Goal: Task Accomplishment & Management: Use online tool/utility

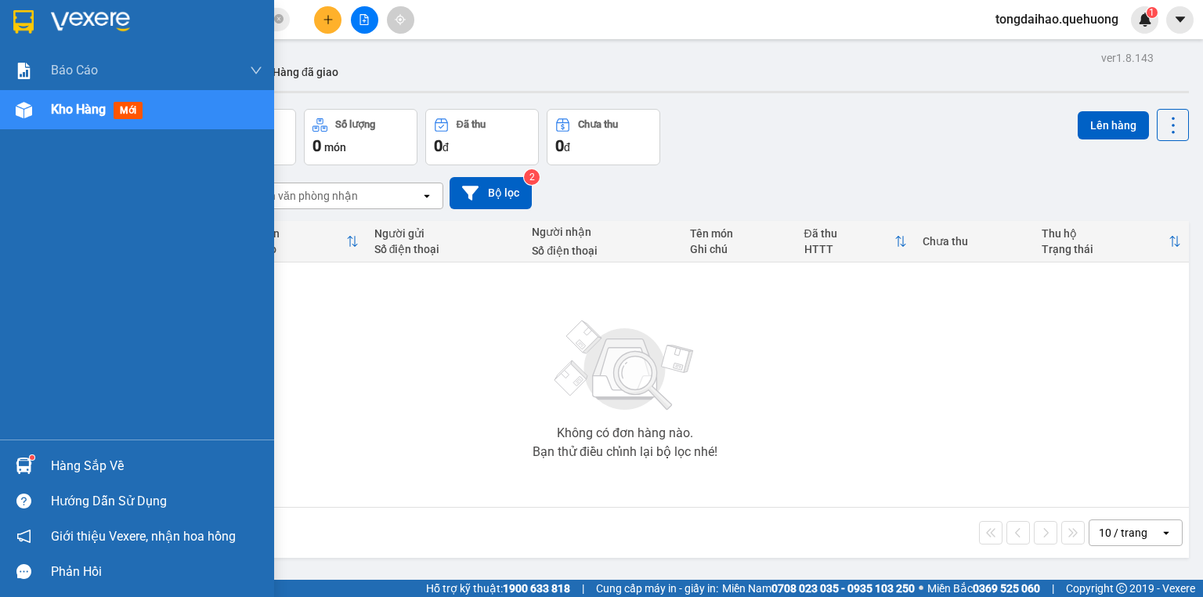
click at [94, 113] on span "Kho hàng" at bounding box center [78, 109] width 55 height 15
click at [81, 116] on span "Kho hàng" at bounding box center [78, 109] width 55 height 15
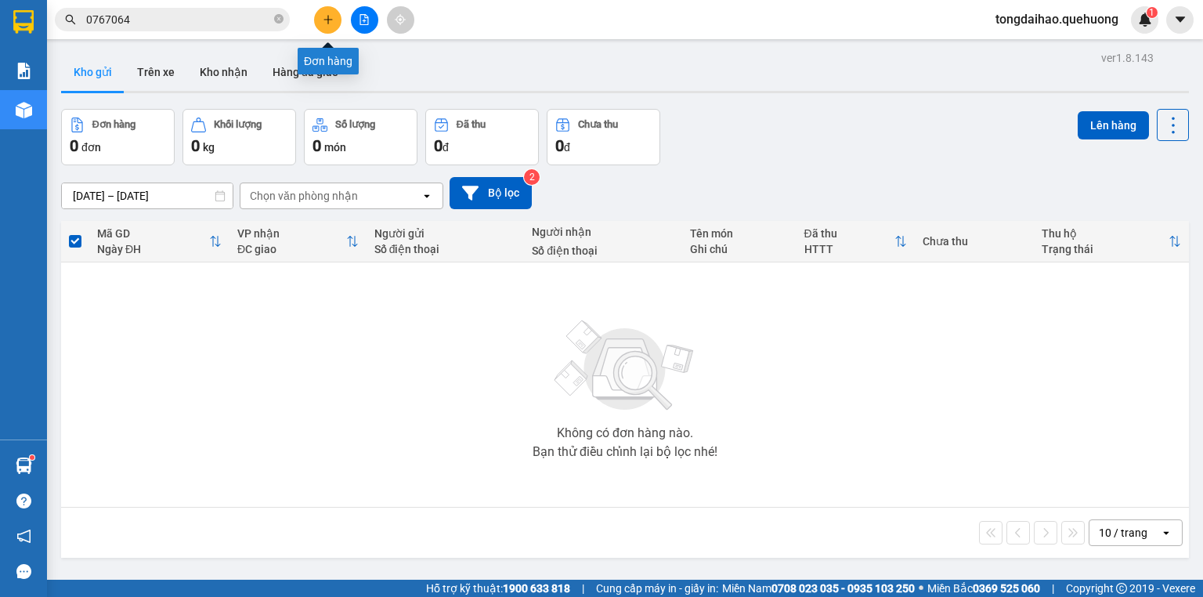
drag, startPoint x: 334, startPoint y: 23, endPoint x: 369, endPoint y: 13, distance: 35.9
click at [369, 13] on div at bounding box center [363, 19] width 117 height 27
click at [369, 14] on icon "file-add" at bounding box center [364, 19] width 11 height 11
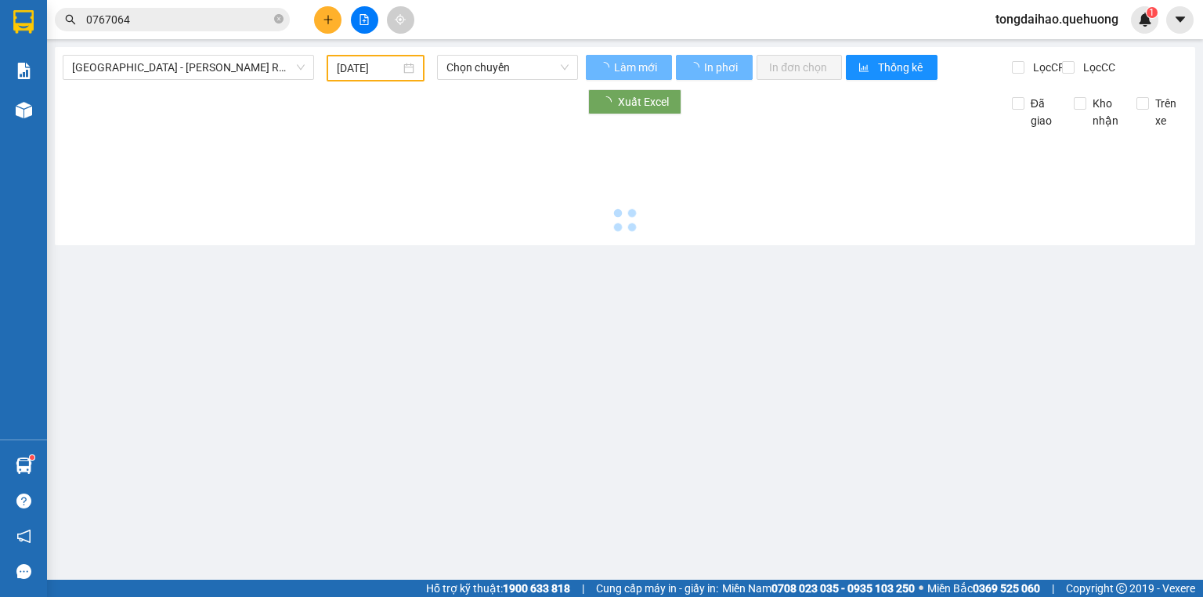
type input "[DATE]"
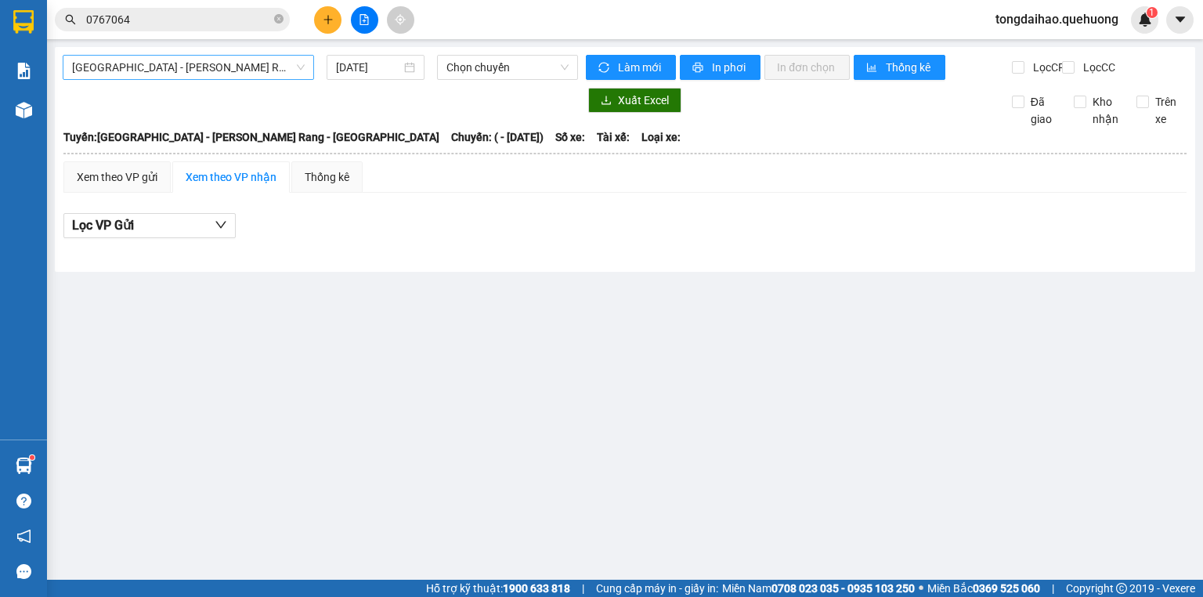
click at [303, 67] on span "[GEOGRAPHIC_DATA] - [PERSON_NAME] Rang - [GEOGRAPHIC_DATA]" at bounding box center [188, 67] width 233 height 23
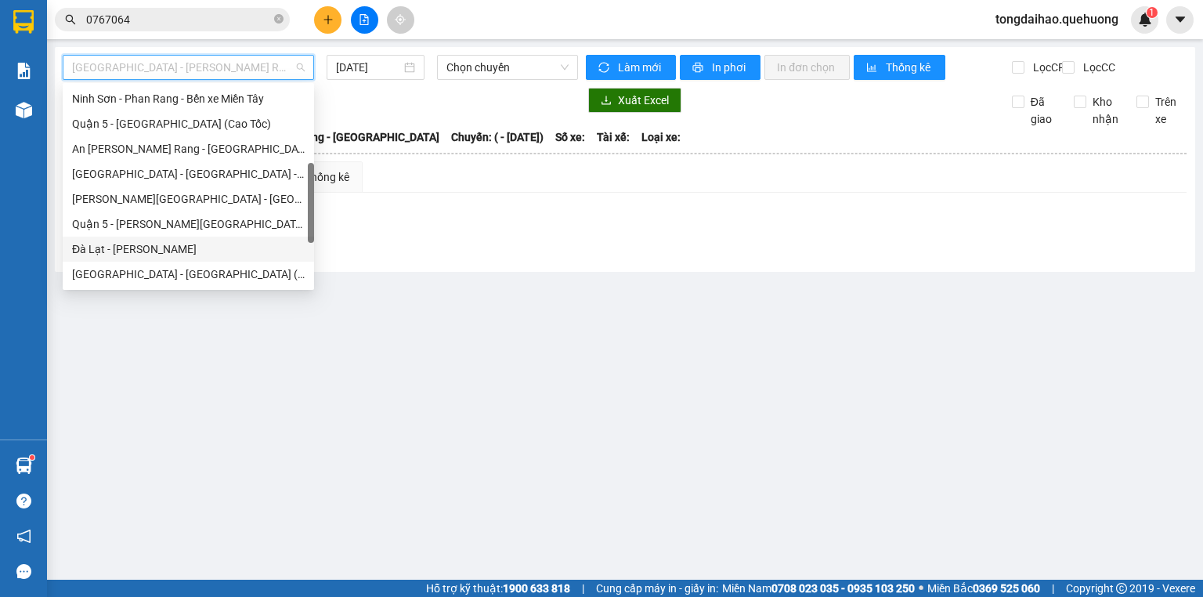
scroll to position [426, 0]
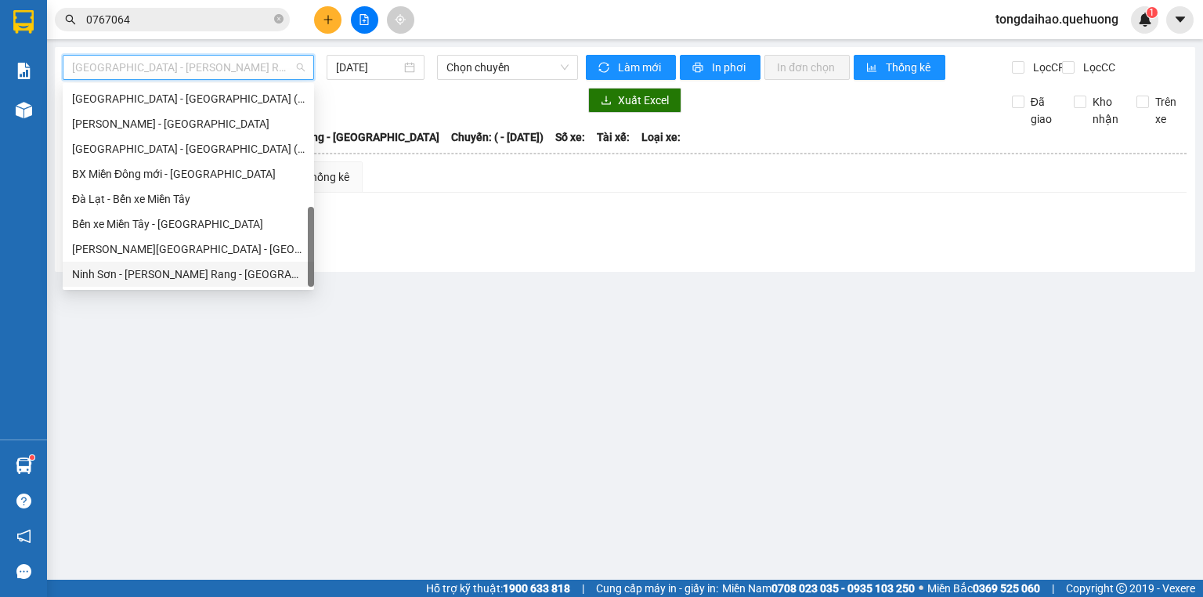
click at [188, 268] on div "Ninh Sơn - [PERSON_NAME] Rang - [GEOGRAPHIC_DATA]" at bounding box center [188, 273] width 233 height 17
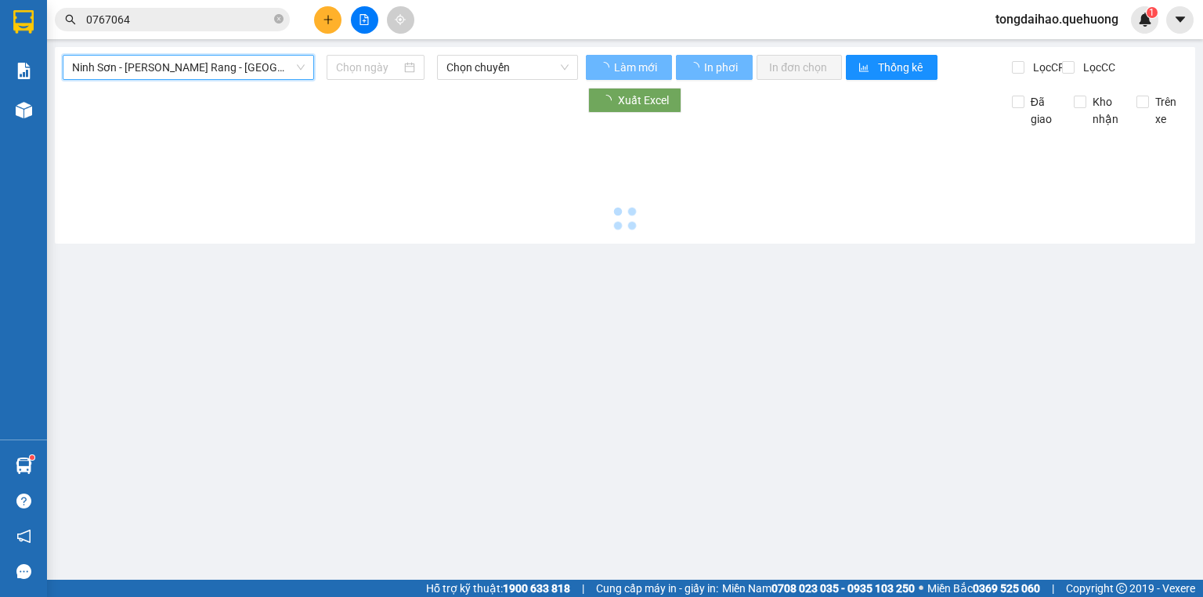
type input "[DATE]"
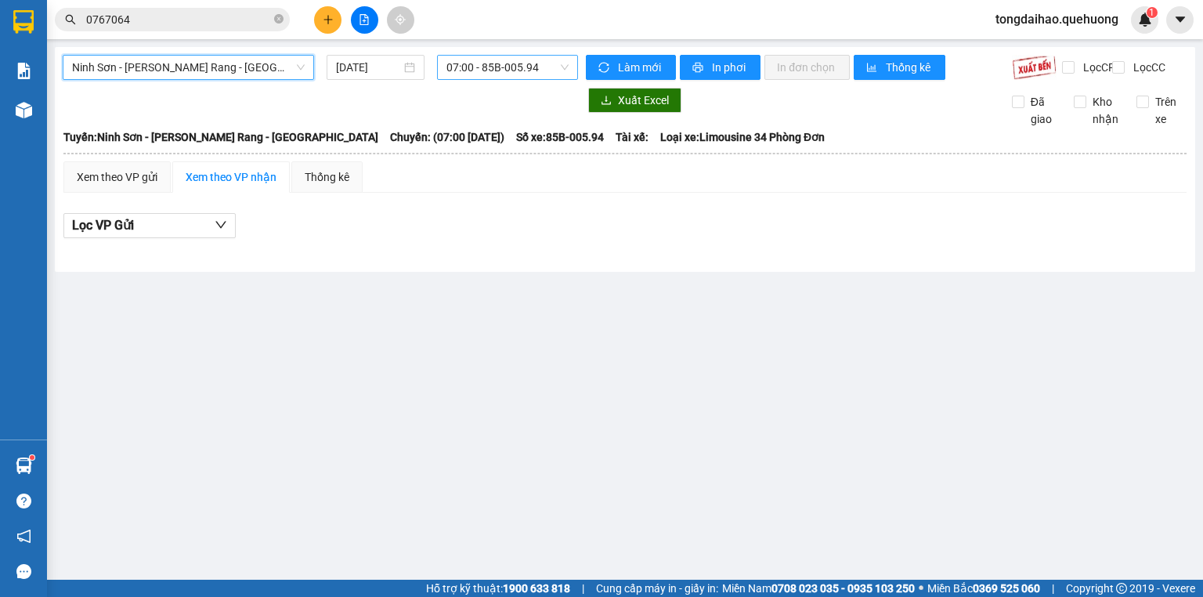
click at [457, 68] on span "07:00 - 85B-005.94" at bounding box center [507, 67] width 123 height 23
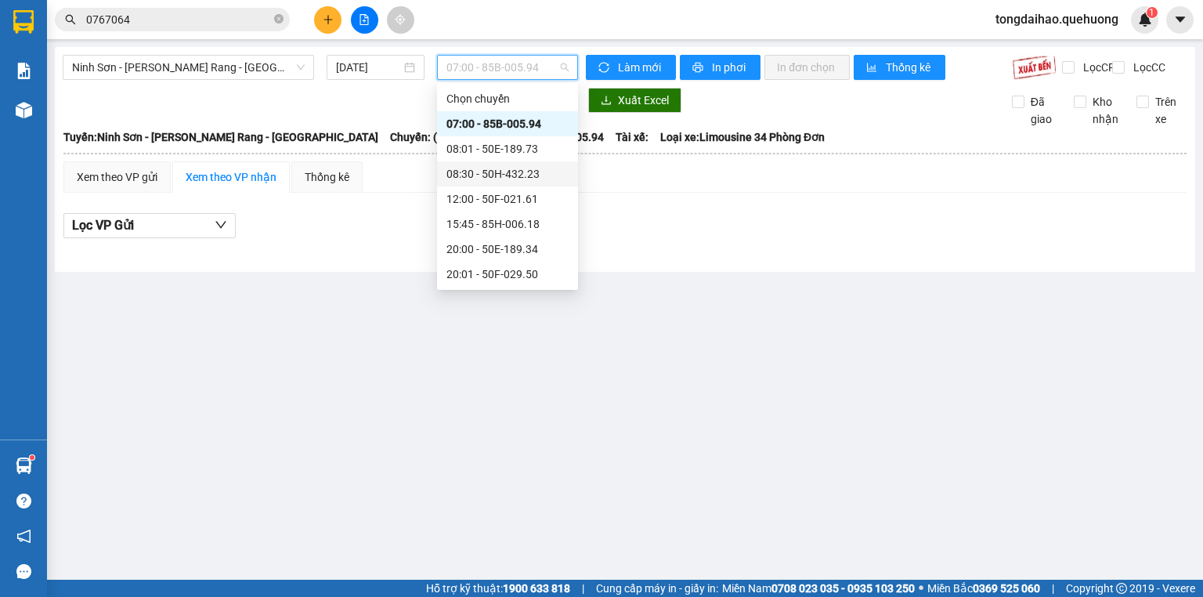
click at [479, 171] on div "08:30 - 50H-432.23" at bounding box center [507, 173] width 122 height 17
